Goal: Transaction & Acquisition: Purchase product/service

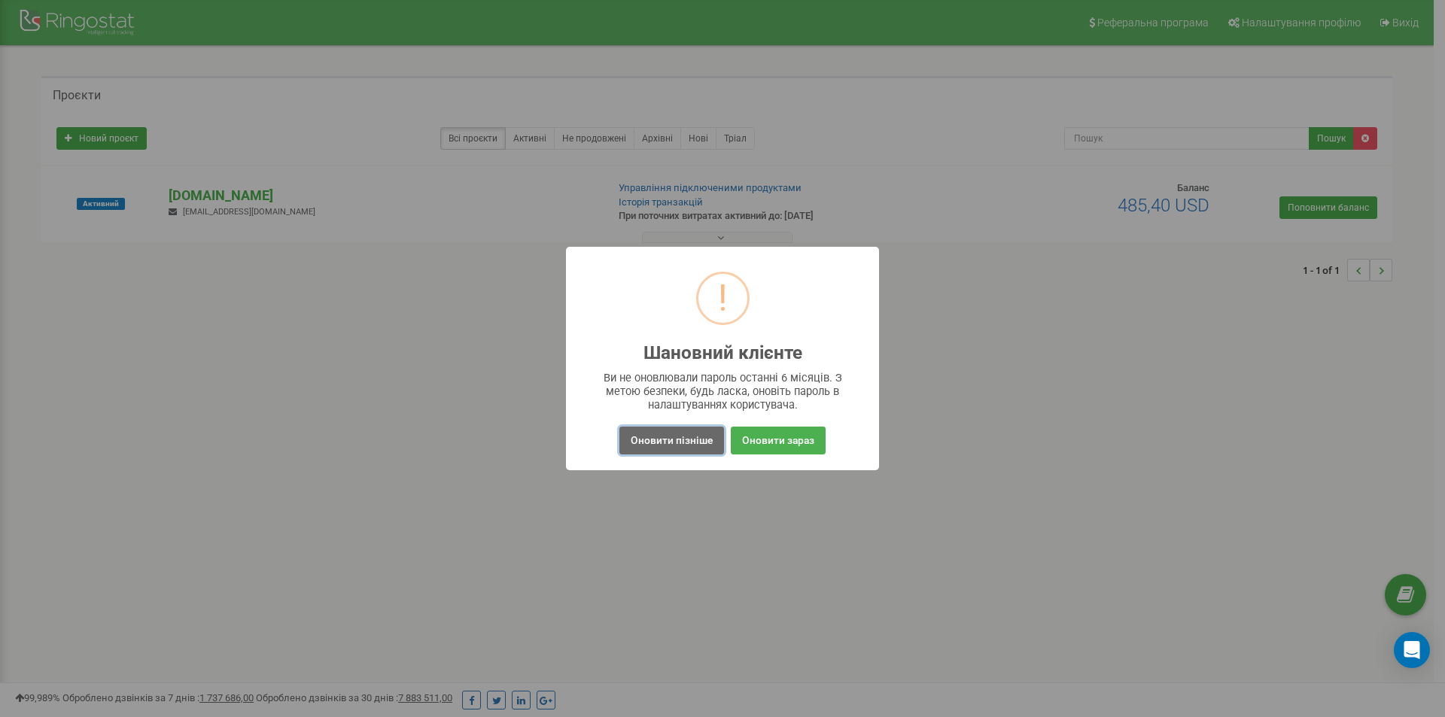
click at [704, 442] on button "Оновити пізніше" at bounding box center [671, 441] width 105 height 28
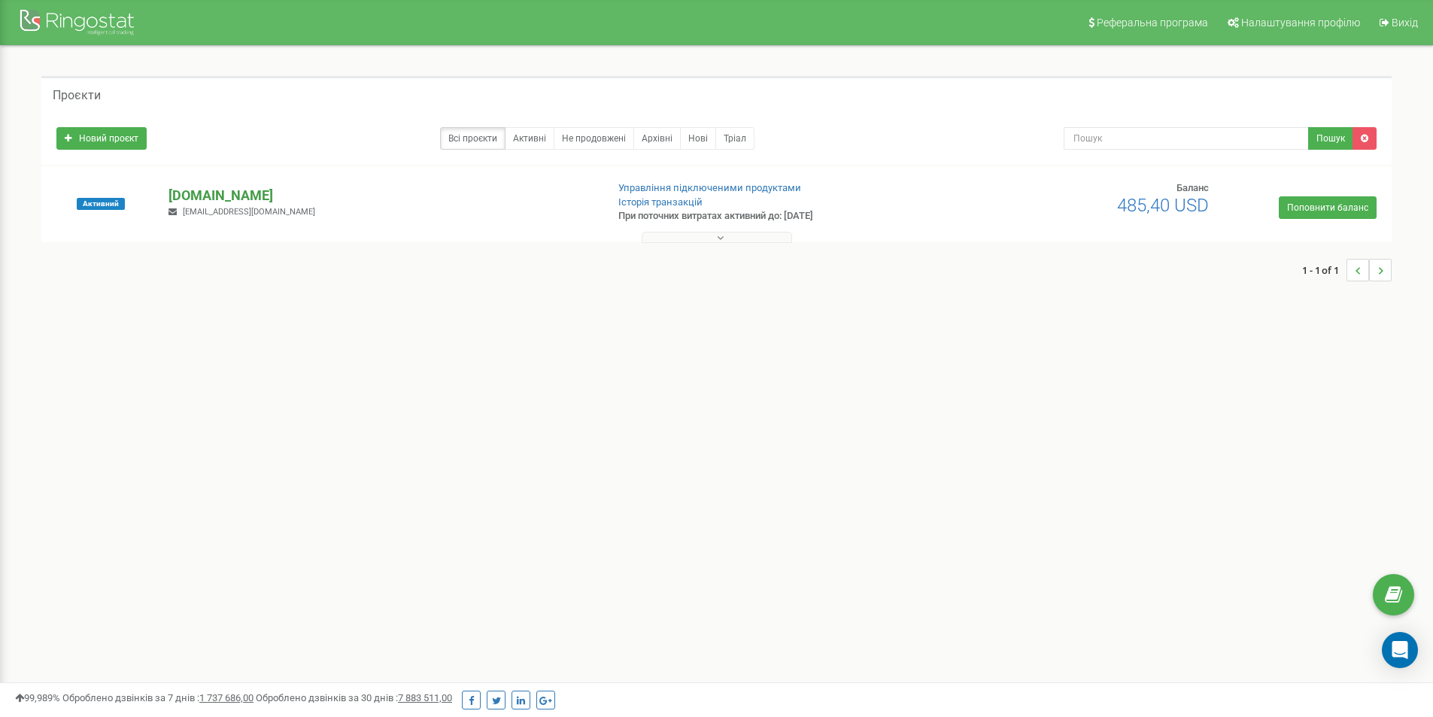
click at [170, 193] on p "[DOMAIN_NAME]" at bounding box center [381, 196] width 425 height 20
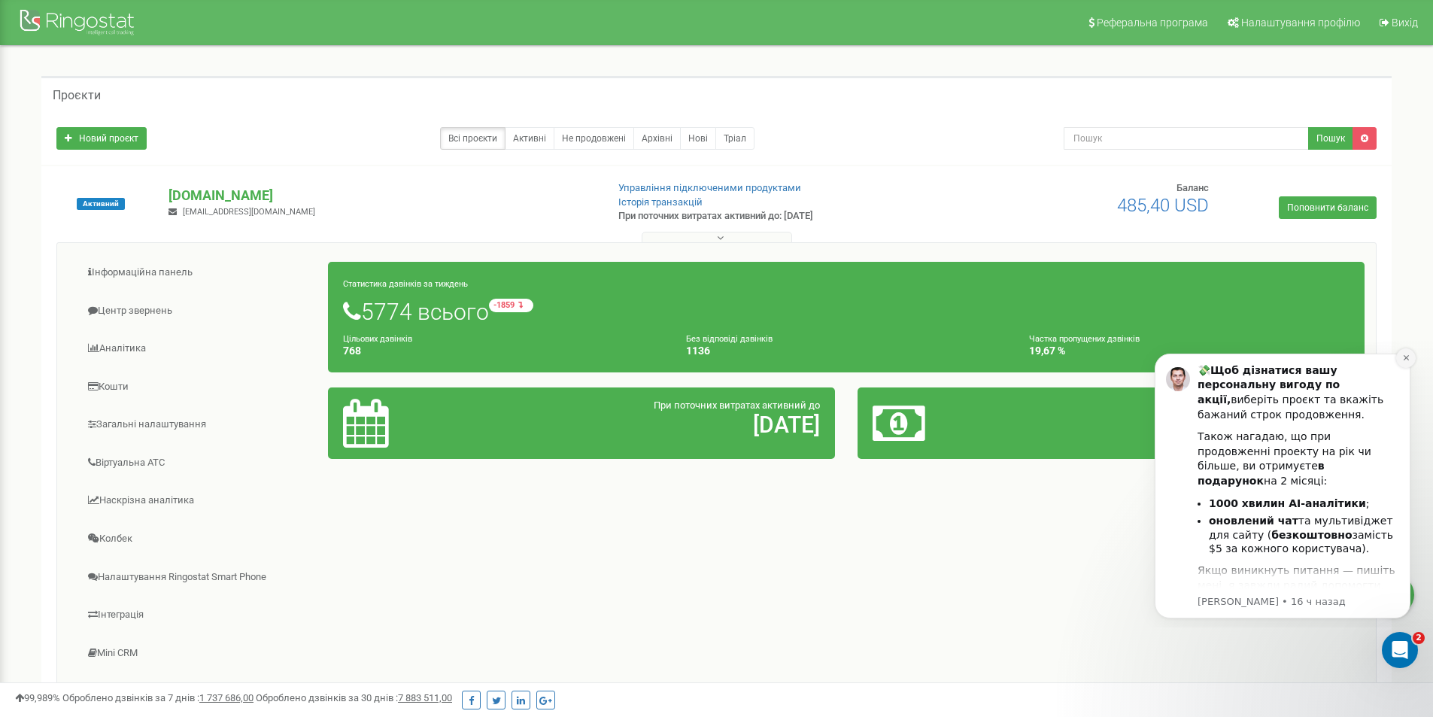
click at [1403, 356] on icon "Dismiss notification" at bounding box center [1407, 358] width 8 height 8
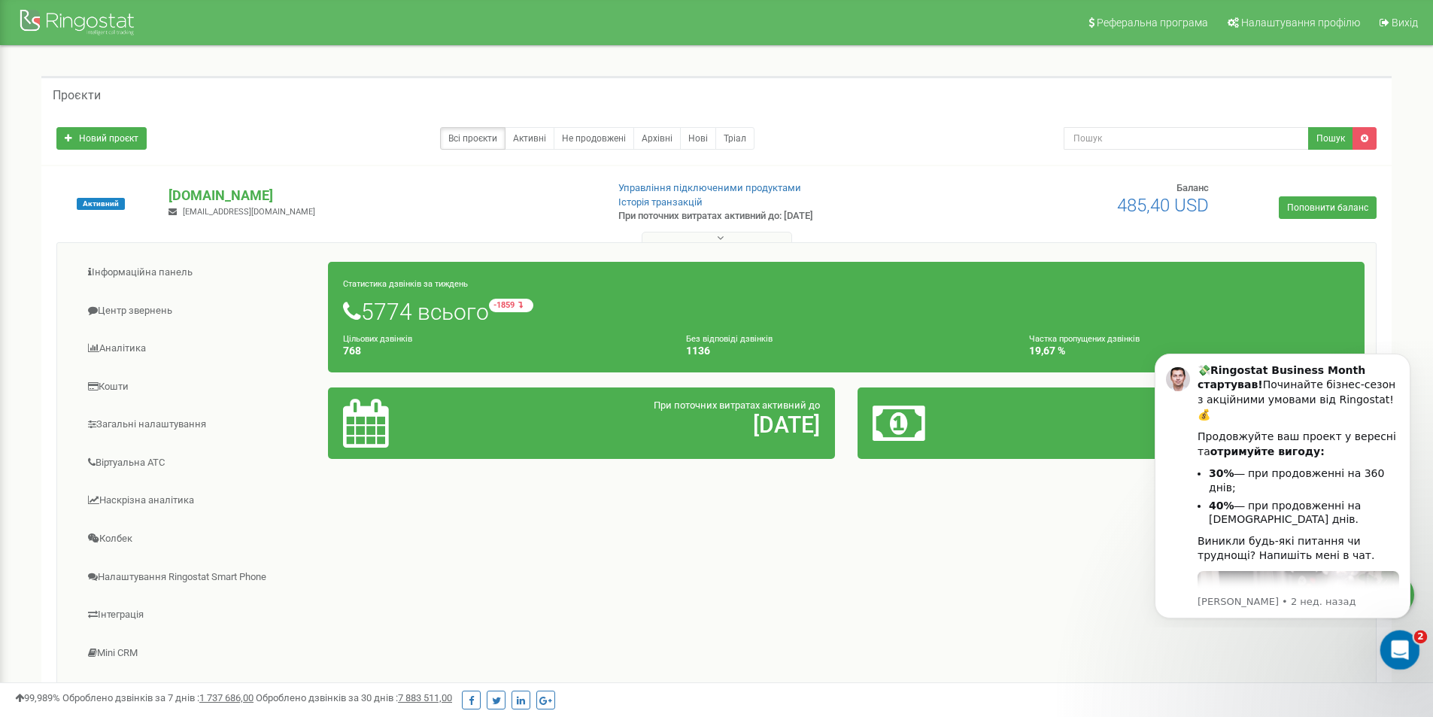
click at [1399, 643] on icon "Открыть службу сообщений Intercom" at bounding box center [1398, 648] width 11 height 12
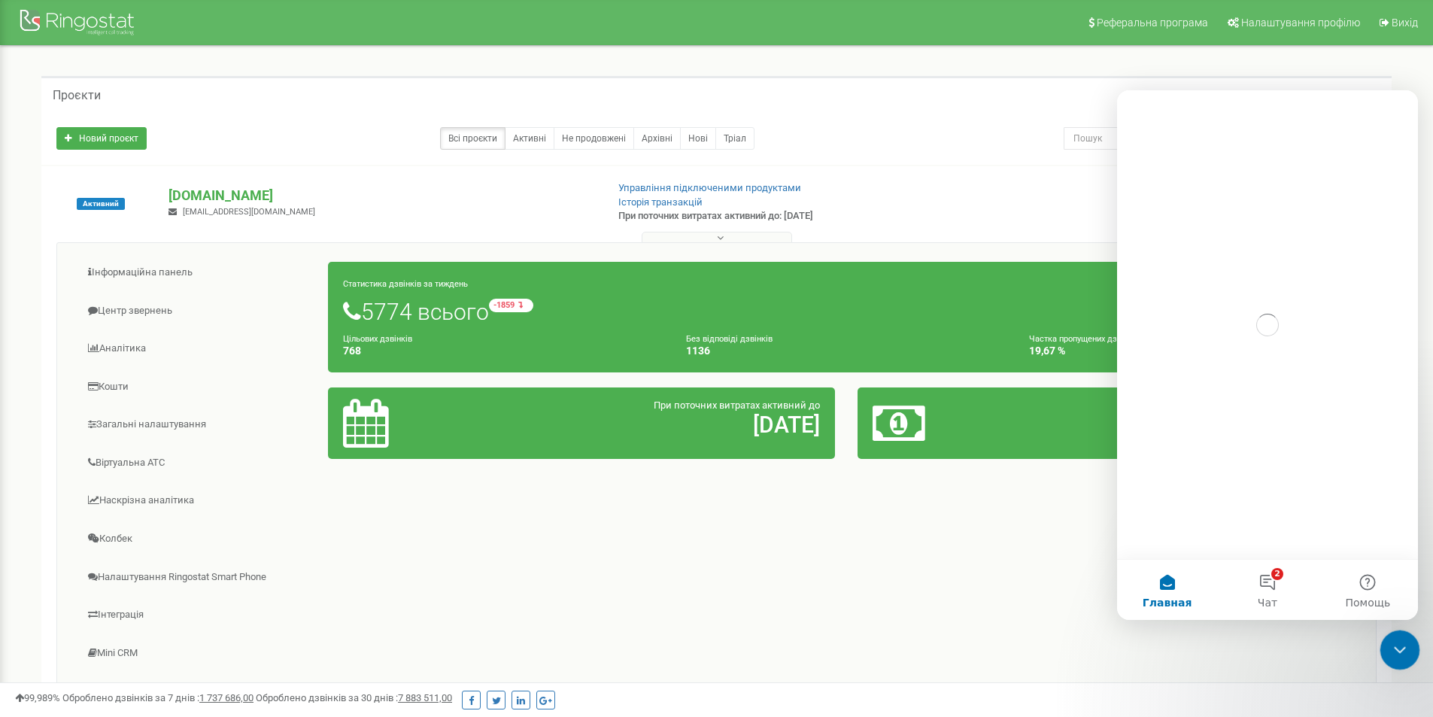
click at [1399, 643] on icon "Закрыть службу сообщений Intercom" at bounding box center [1398, 648] width 18 height 18
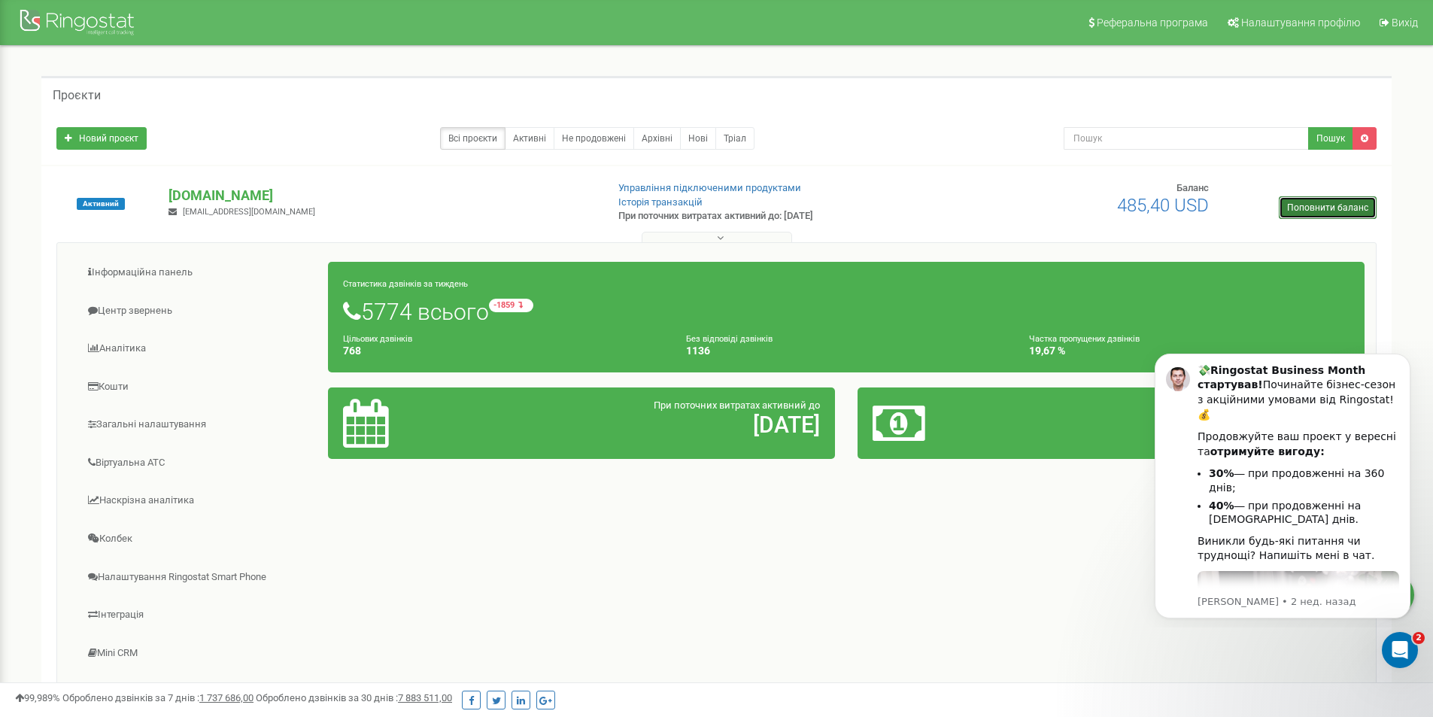
click at [1303, 211] on link "Поповнити баланс" at bounding box center [1328, 207] width 98 height 23
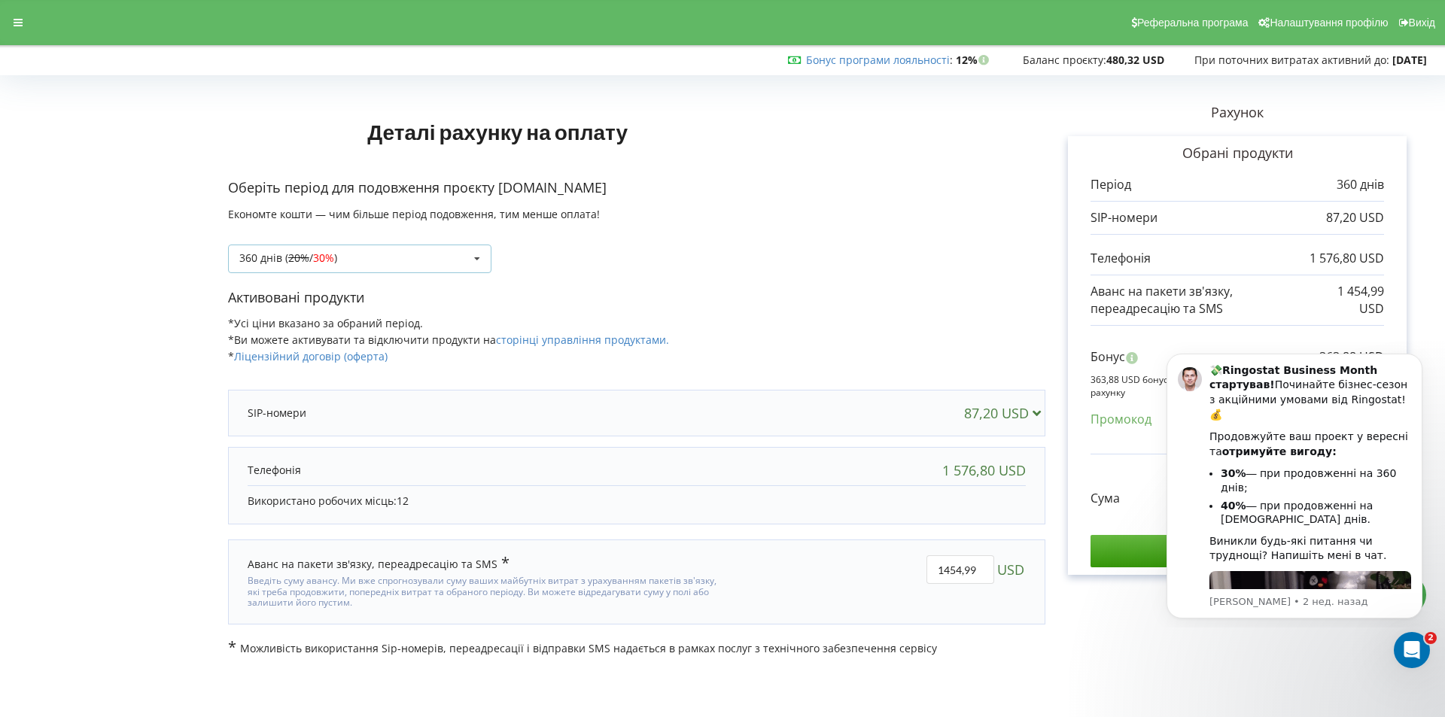
click at [473, 260] on icon at bounding box center [477, 259] width 23 height 28
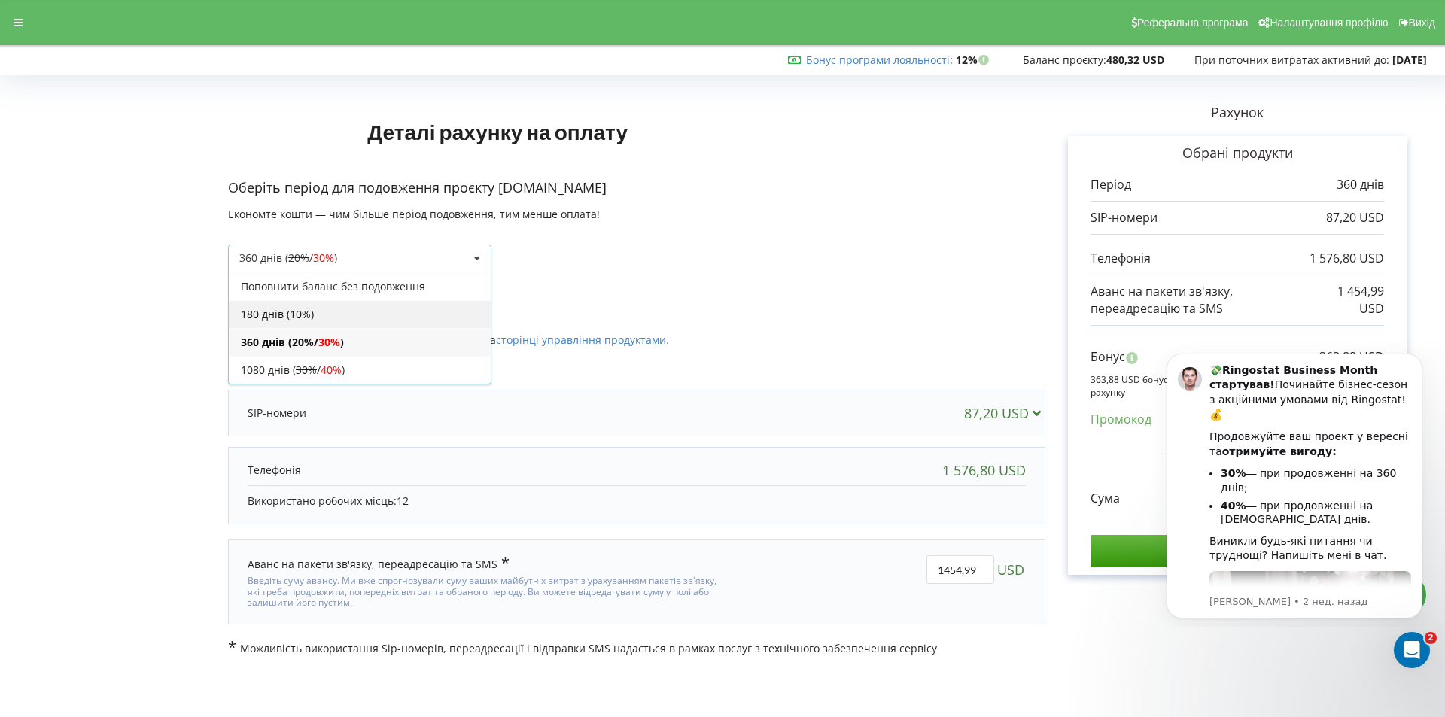
click at [428, 311] on div "180 днів (10%)" at bounding box center [360, 314] width 262 height 28
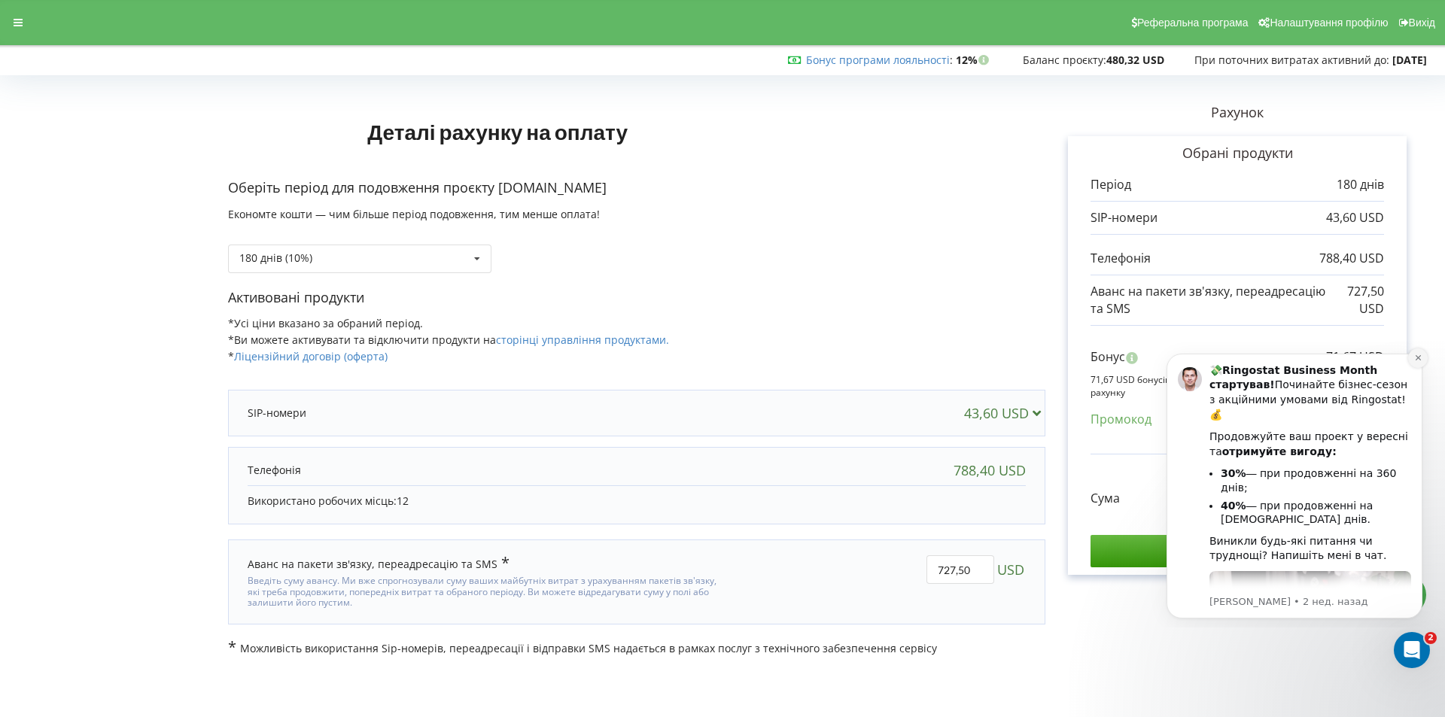
click at [1418, 360] on icon "Dismiss notification" at bounding box center [1418, 358] width 8 height 8
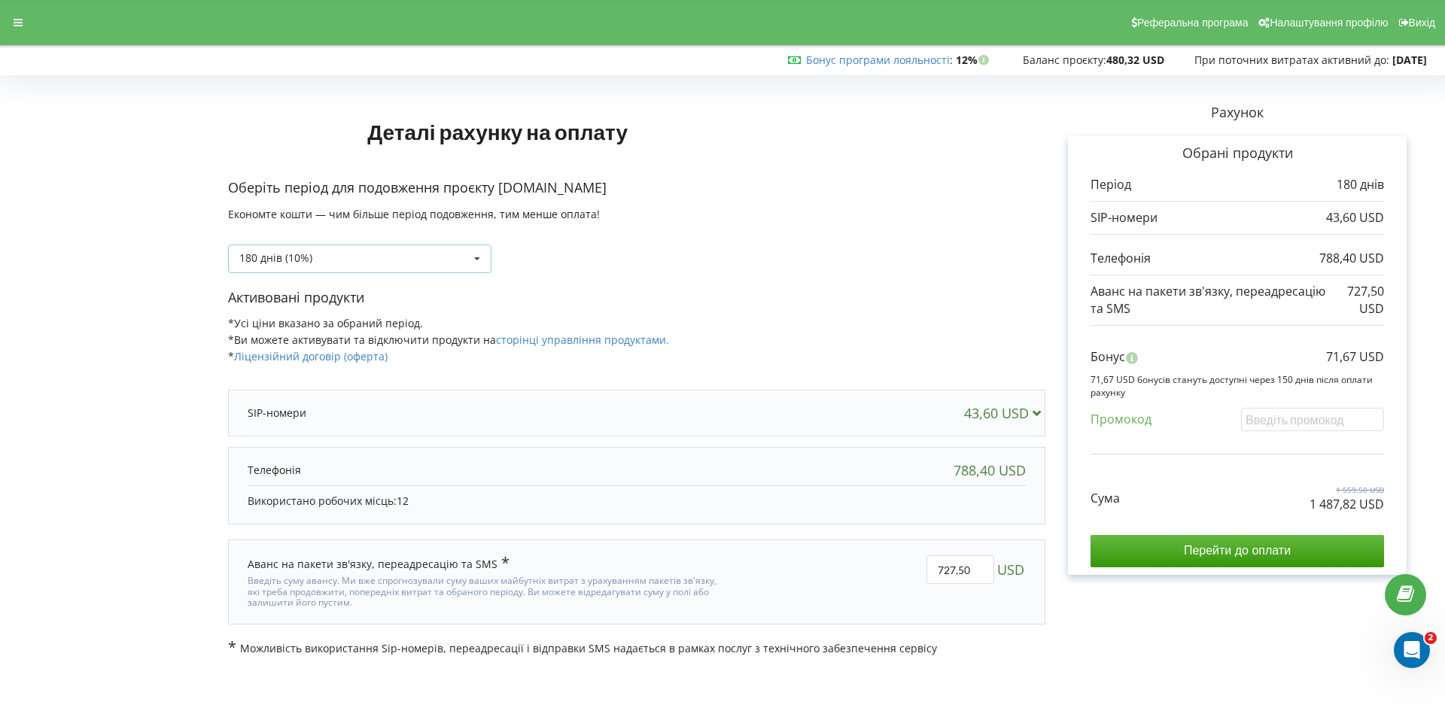
click at [476, 260] on icon at bounding box center [477, 259] width 23 height 28
click at [479, 256] on icon at bounding box center [477, 259] width 23 height 28
click at [190, 403] on form "Деталі рахунку на оплату Оберіть період для подовження проєкту [DOMAIN_NAME] Ек…" at bounding box center [722, 369] width 1413 height 576
click at [457, 261] on div "180 днів (10%) Поповнити баланс без подовження 20% / 30% 30% / 40%" at bounding box center [359, 259] width 263 height 29
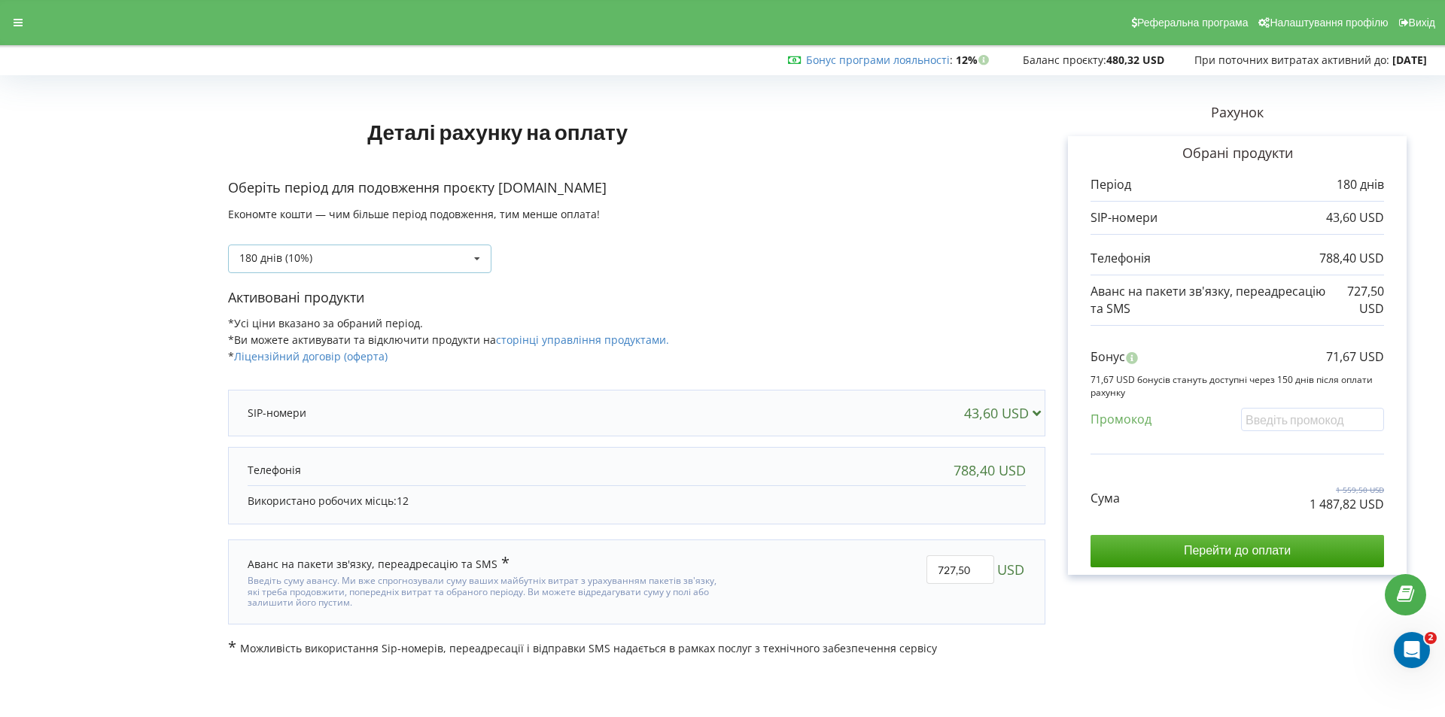
click at [457, 261] on div "180 днів (10%) Поповнити баланс без подовження 20% / 30% 30% / 40%" at bounding box center [359, 259] width 263 height 29
click at [388, 336] on div "360 днів ( 20% / 30% )" at bounding box center [360, 342] width 262 height 28
click at [479, 260] on icon at bounding box center [477, 259] width 23 height 28
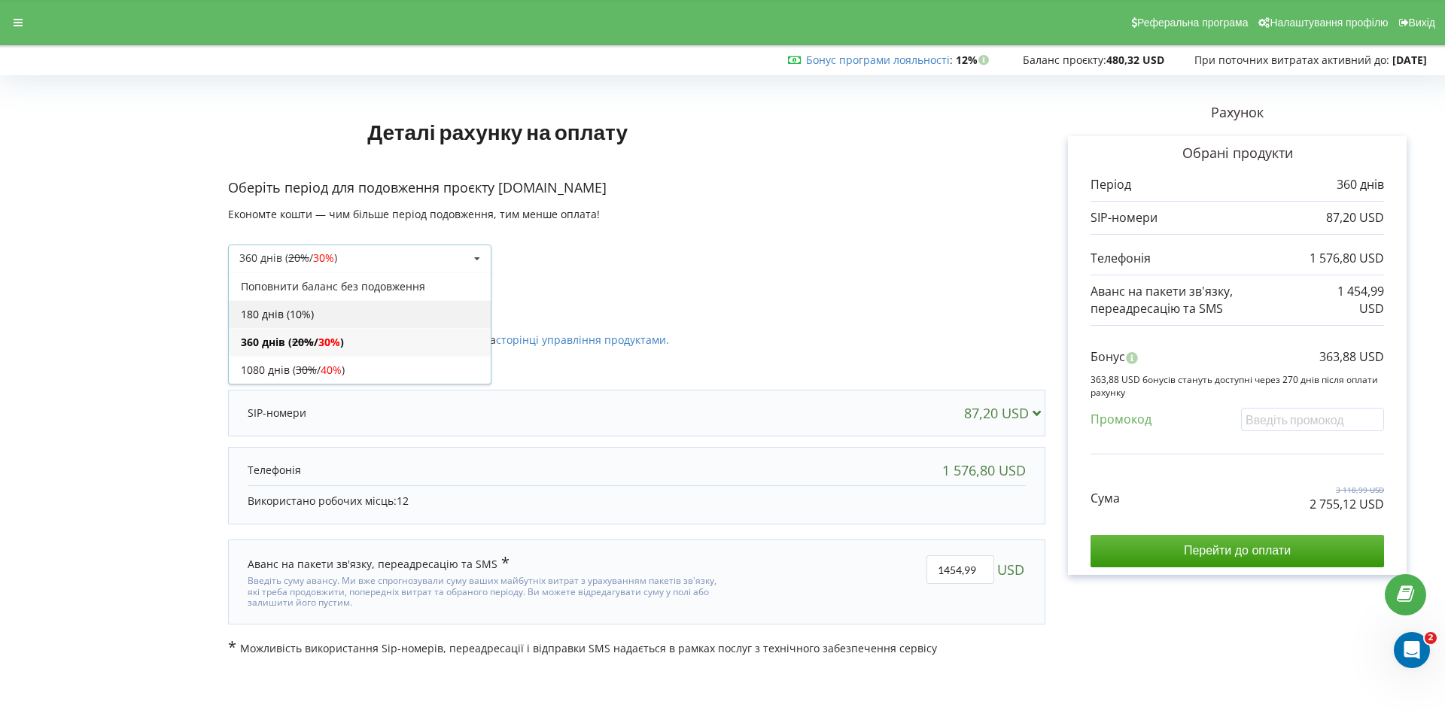
click at [377, 316] on div "180 днів (10%)" at bounding box center [360, 314] width 262 height 28
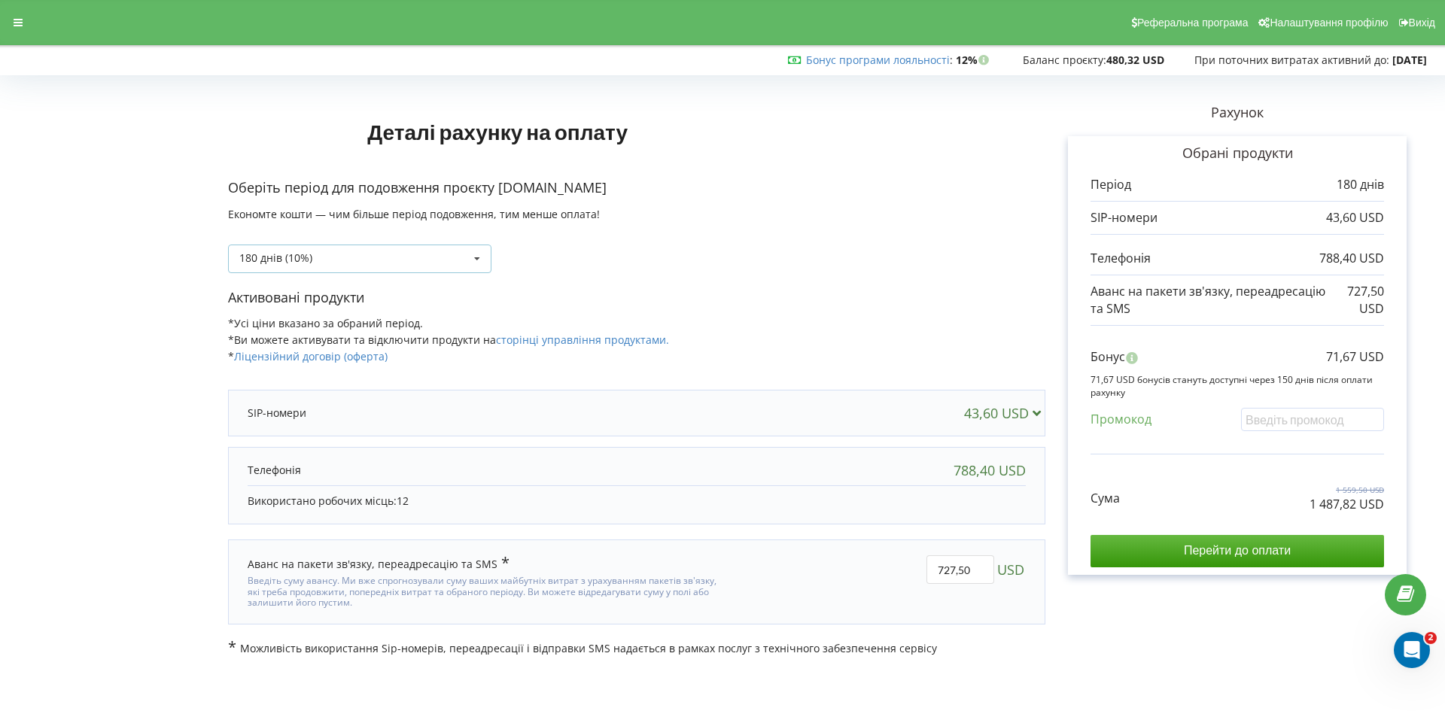
click at [474, 253] on icon at bounding box center [477, 259] width 23 height 28
click at [168, 519] on form "Деталі рахунку на оплату Оберіть період для подовження проєкту [DOMAIN_NAME] Ек…" at bounding box center [722, 369] width 1413 height 576
click at [475, 254] on icon at bounding box center [477, 259] width 23 height 28
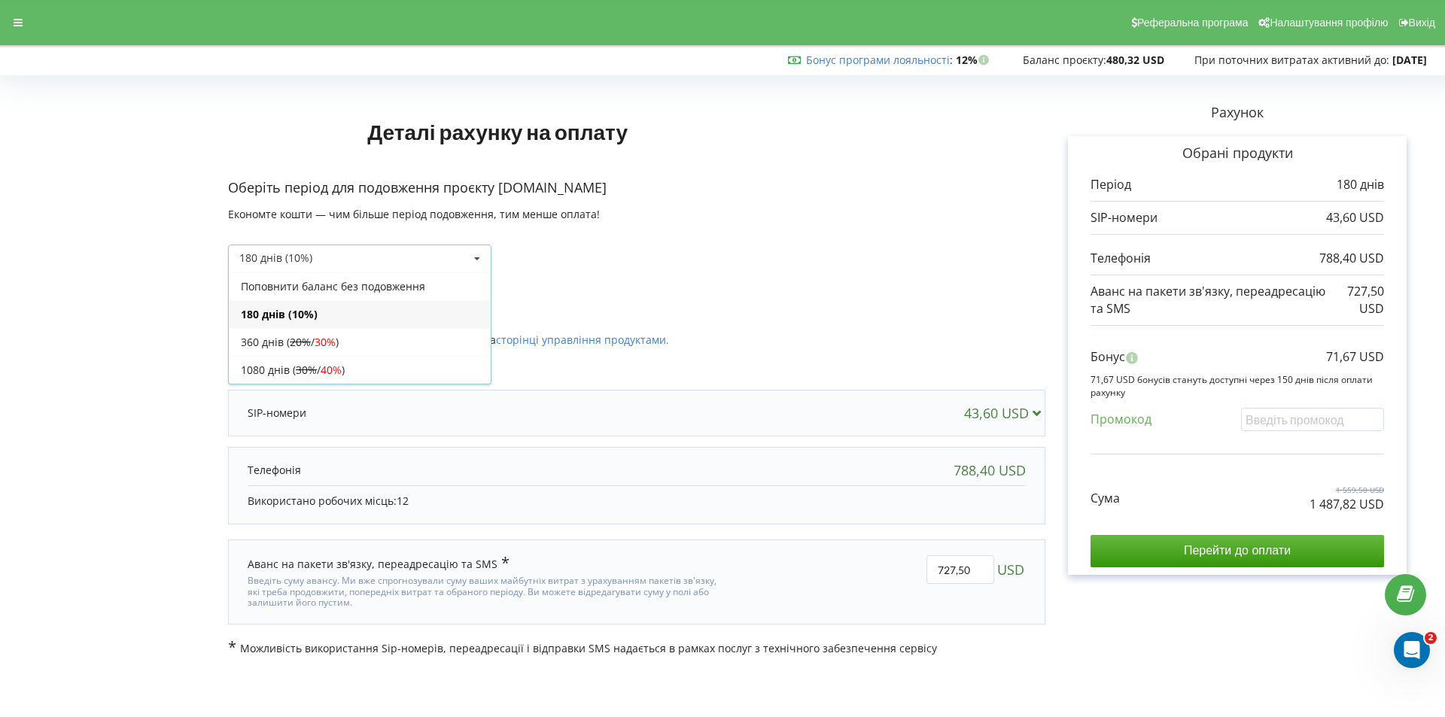
click at [475, 254] on icon at bounding box center [477, 259] width 23 height 28
click at [1134, 616] on div "Рахунок Обрані продукти Період 180 днів 43,60 USD 788,40 USD 727,50 USD Бонус 7…" at bounding box center [1237, 369] width 384 height 576
